Goal: Check status: Check status

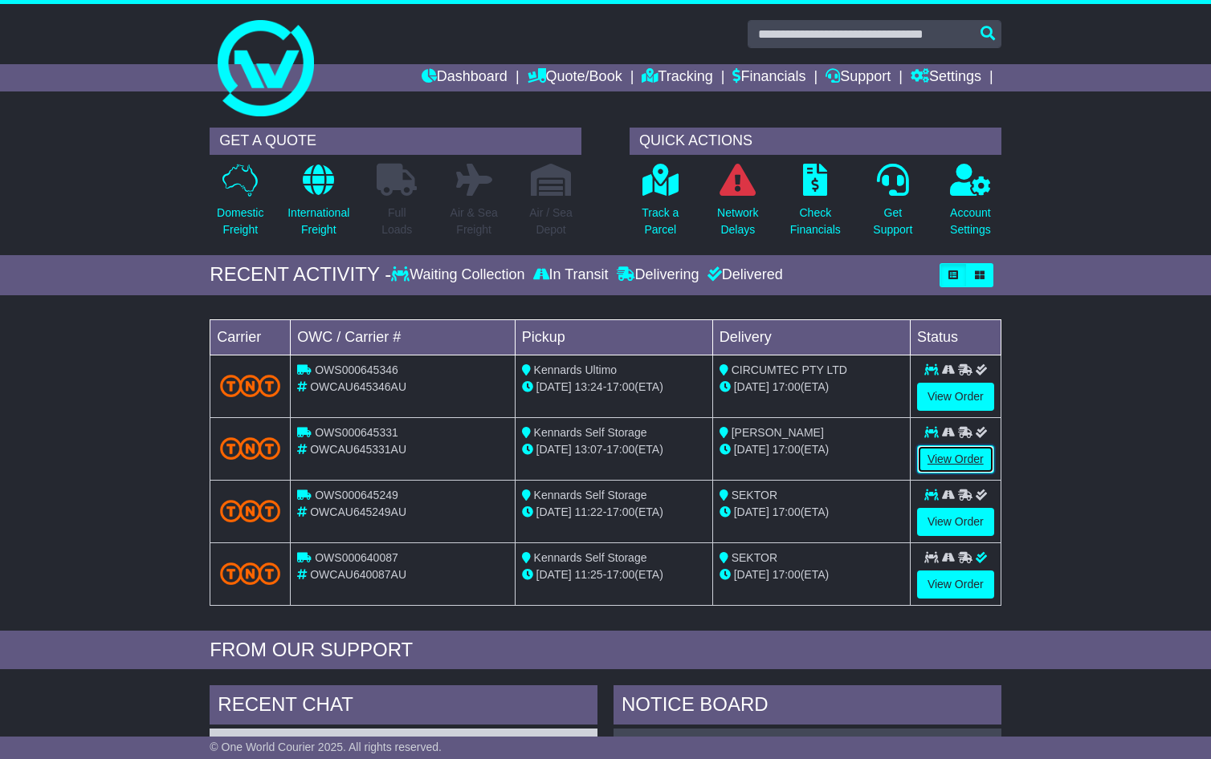
click at [967, 467] on link "View Order" at bounding box center [955, 460] width 77 height 28
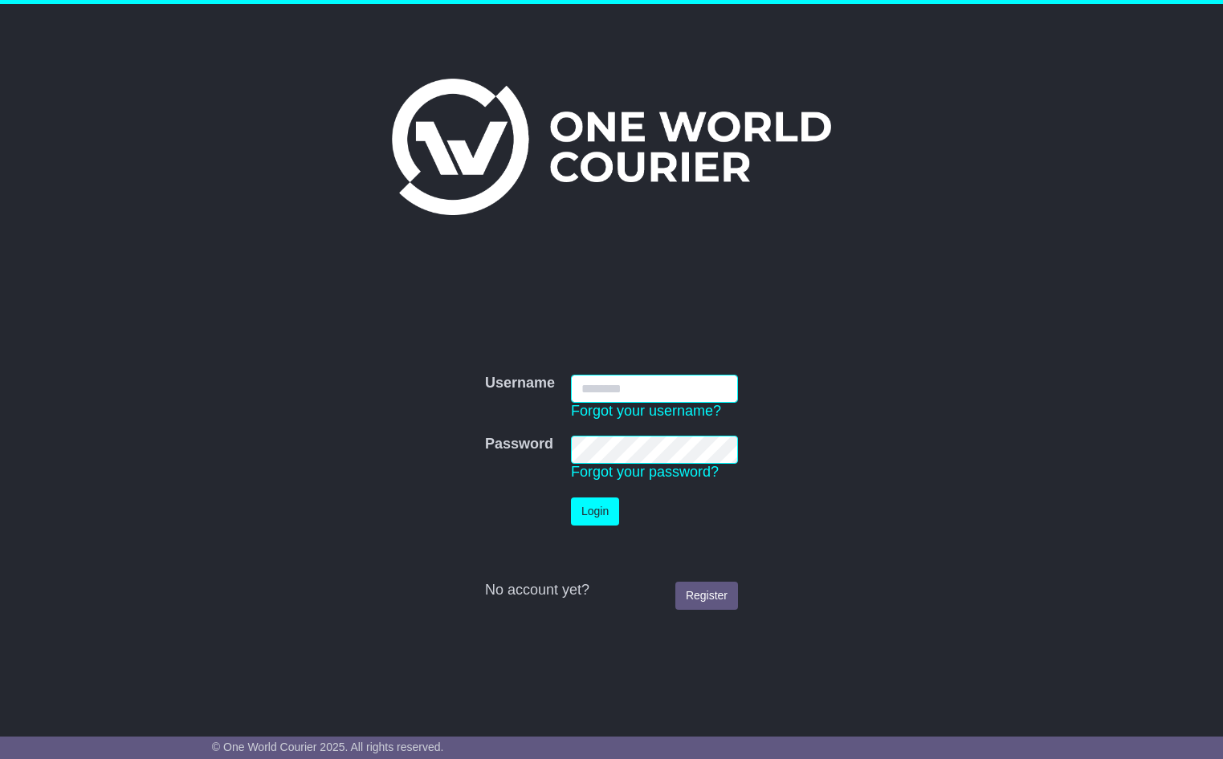
type input "**********"
click at [583, 518] on button "Login" at bounding box center [595, 512] width 48 height 28
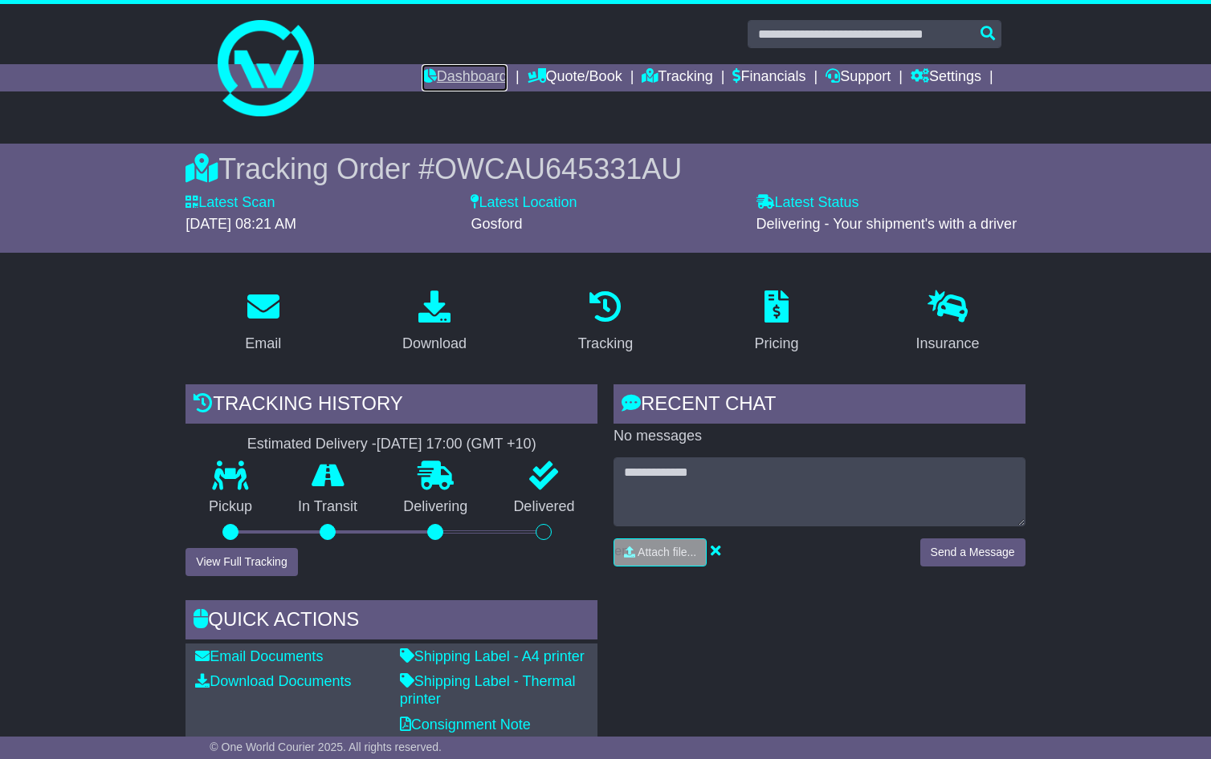
click at [462, 67] on link "Dashboard" at bounding box center [464, 77] width 86 height 27
